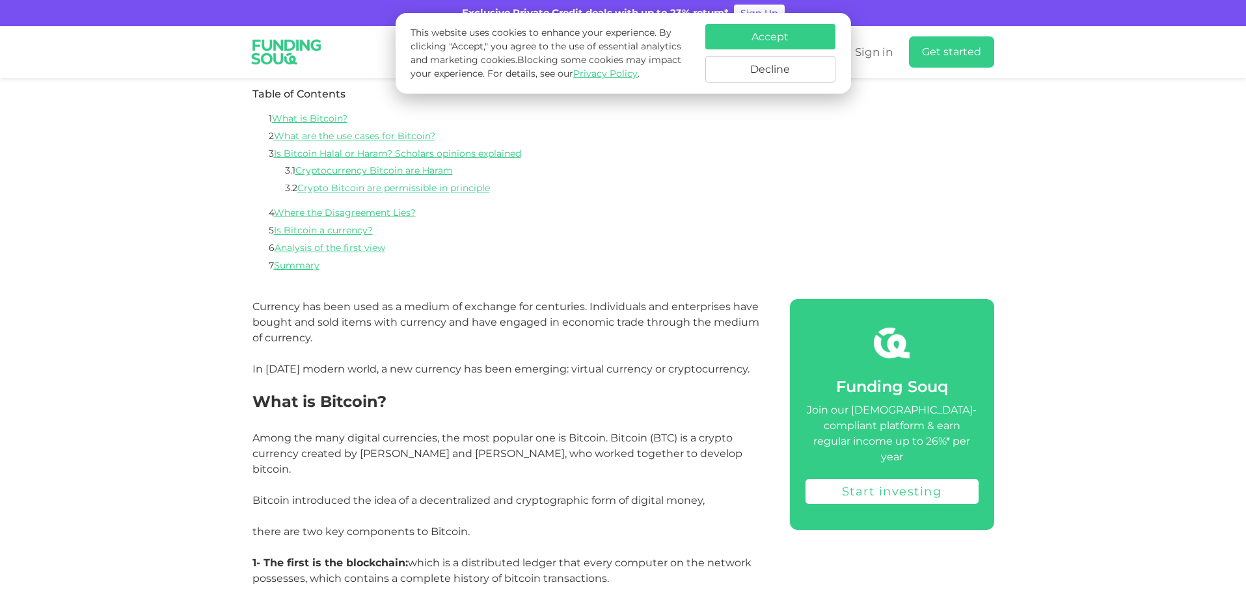
scroll to position [659, 0]
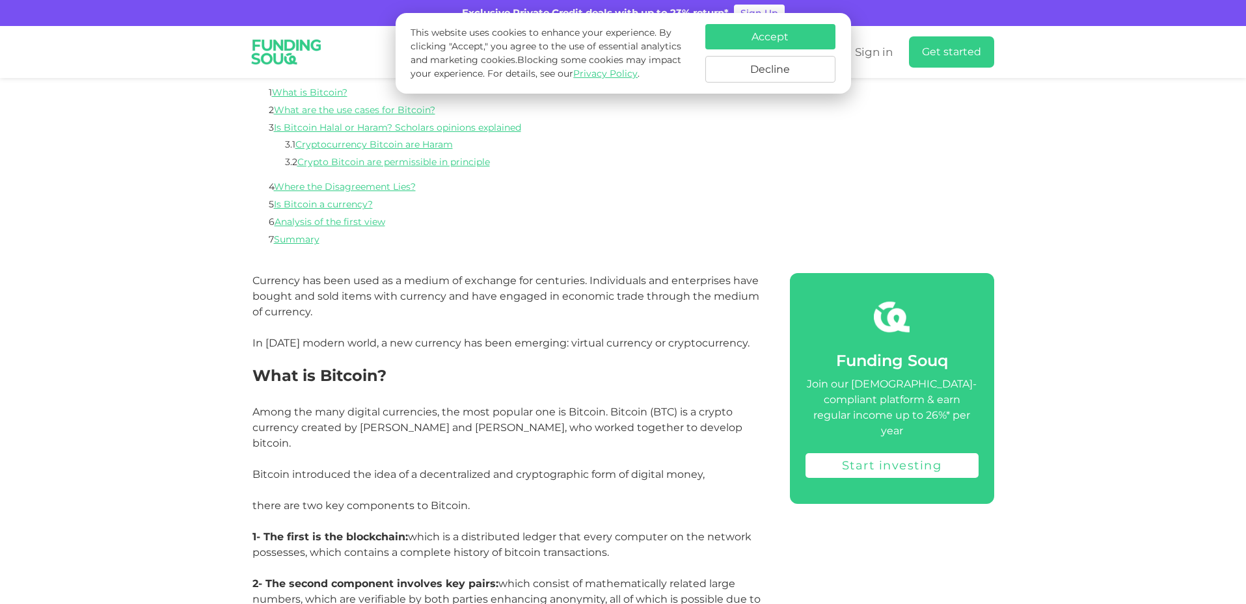
click at [782, 37] on button "Accept" at bounding box center [770, 36] width 130 height 25
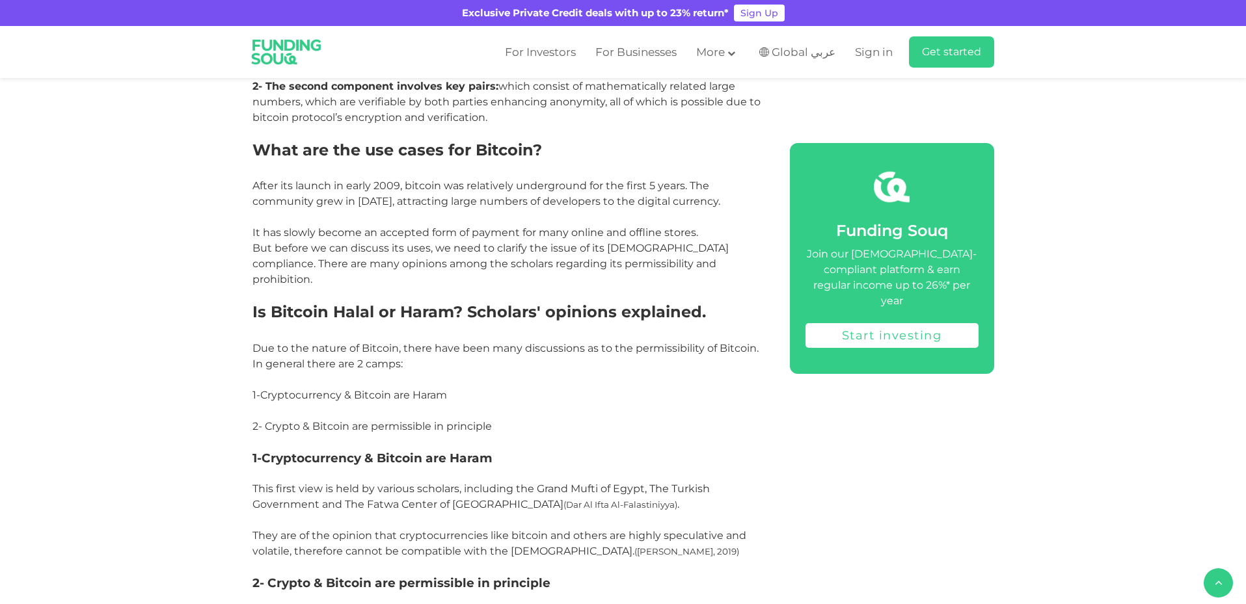
scroll to position [1179, 0]
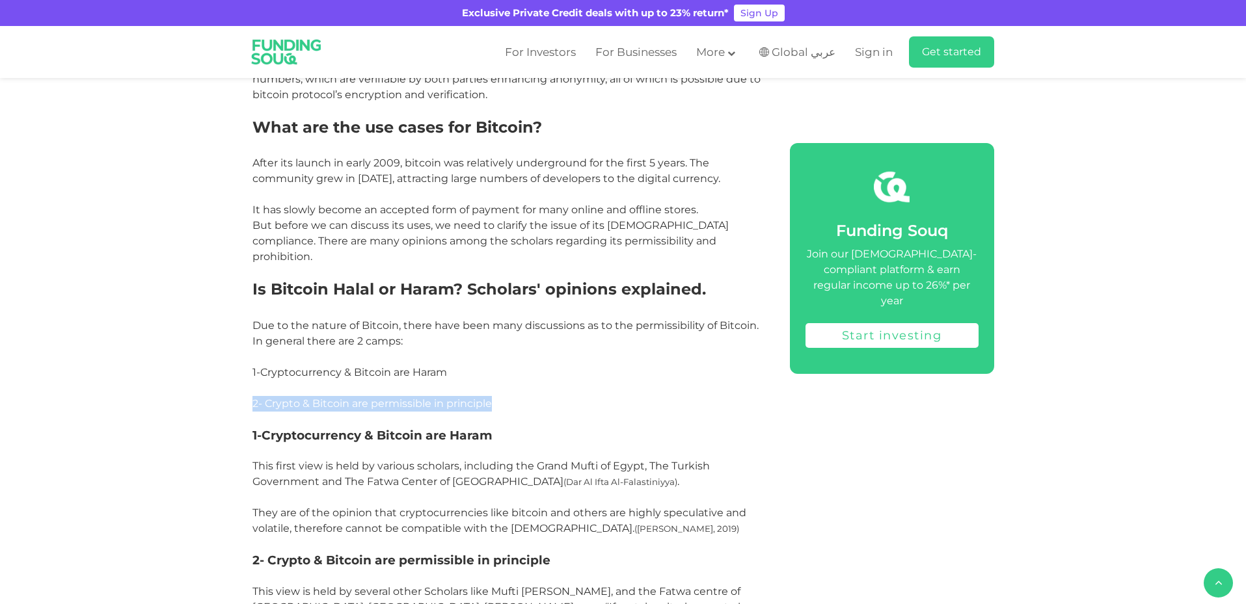
drag, startPoint x: 494, startPoint y: 386, endPoint x: 249, endPoint y: 392, distance: 245.3
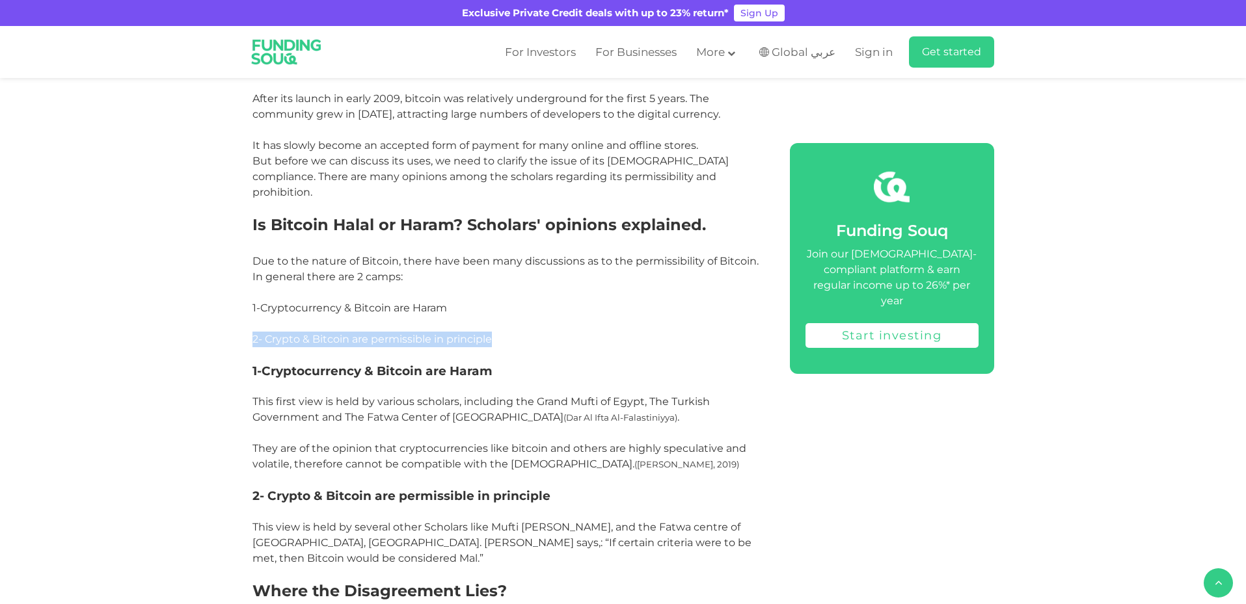
scroll to position [1244, 0]
click at [618, 395] on span "This first view is held by various scholars, including the Grand Mufti of Egypt…" at bounding box center [499, 432] width 494 height 75
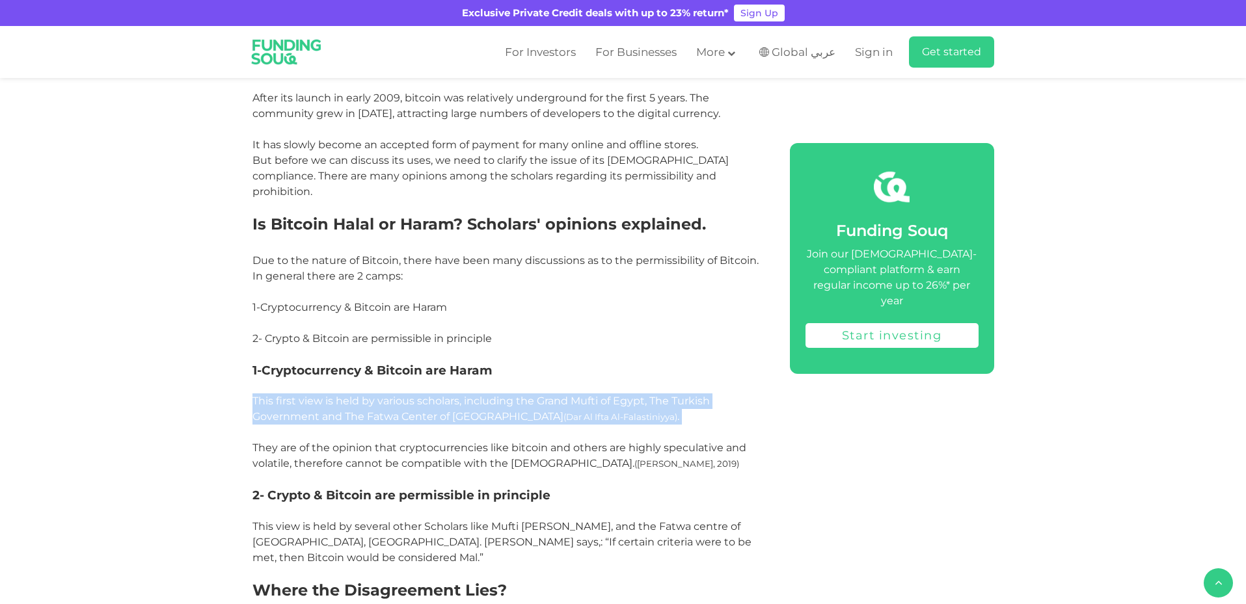
click at [618, 395] on span "This first view is held by various scholars, including the Grand Mufti of Egypt…" at bounding box center [499, 432] width 494 height 75
click at [736, 410] on p "This first view is held by various scholars, including the Grand Mufti of Egypt…" at bounding box center [506, 433] width 508 height 78
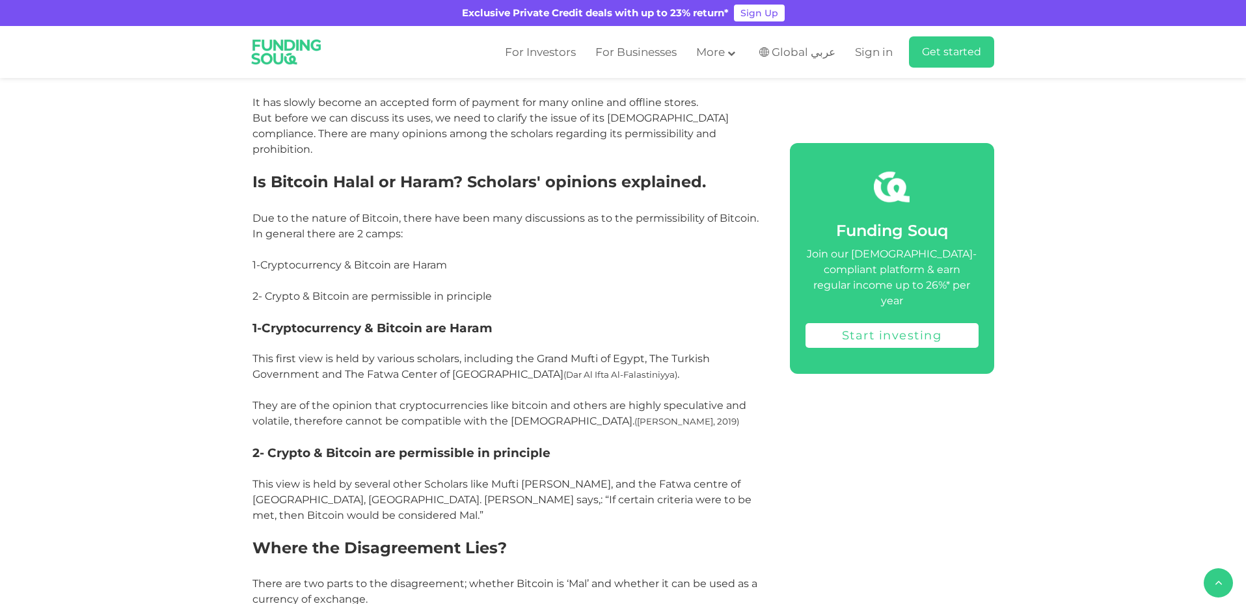
scroll to position [1309, 0]
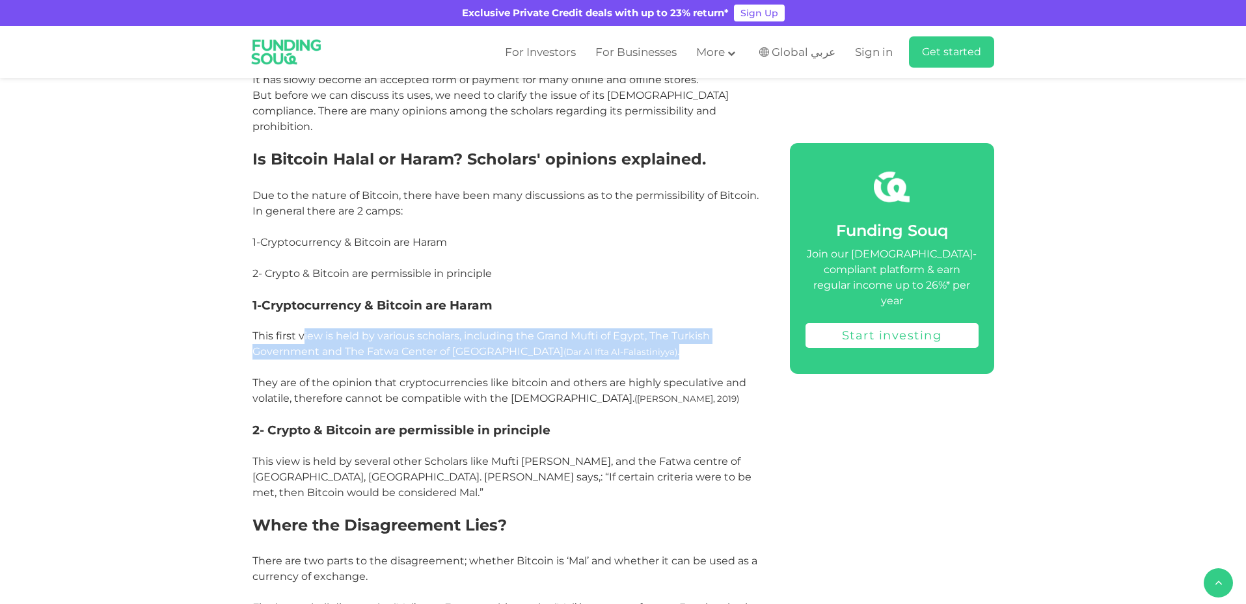
drag, startPoint x: 643, startPoint y: 343, endPoint x: 305, endPoint y: 315, distance: 338.7
click at [305, 328] on p "This first view is held by various scholars, including the Grand Mufti of Egypt…" at bounding box center [506, 367] width 508 height 78
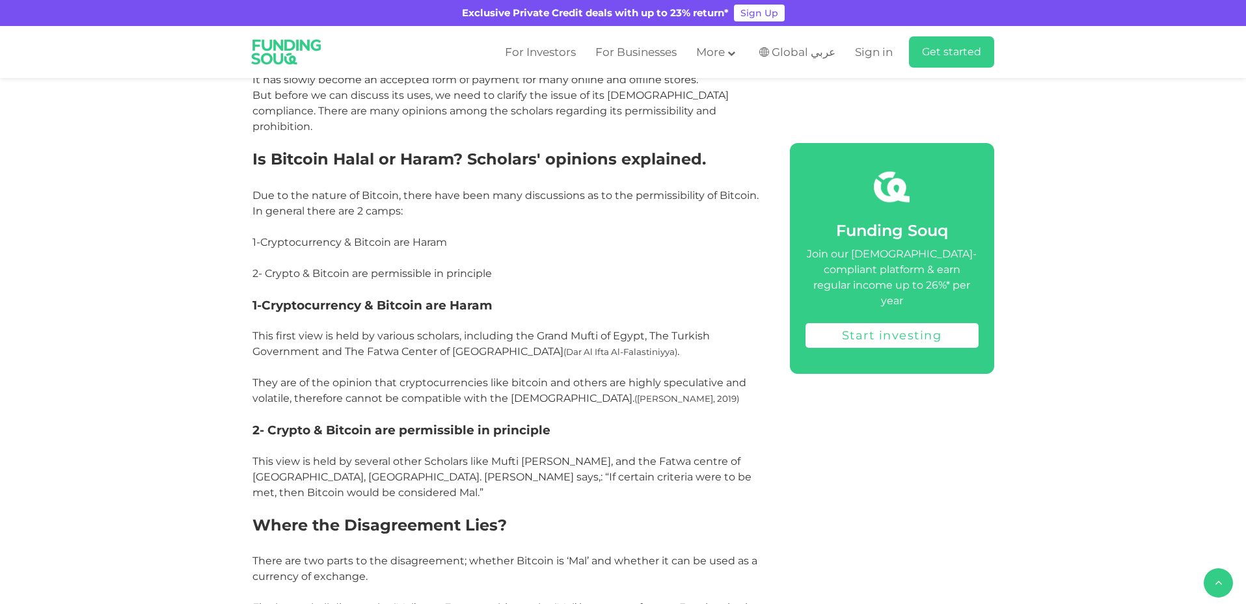
click at [694, 366] on span "This first view is held by various scholars, including the Grand Mufti of Egypt…" at bounding box center [499, 367] width 494 height 75
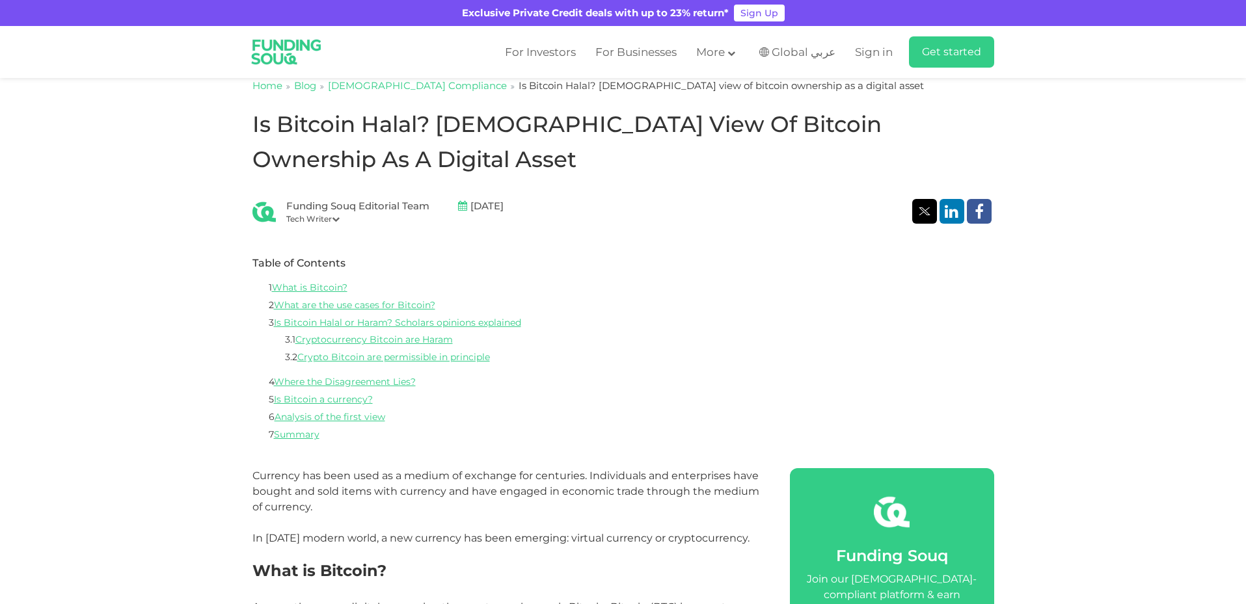
scroll to position [0, 0]
